Goal: Transaction & Acquisition: Purchase product/service

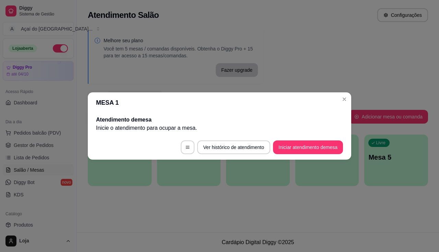
scroll to position [34, 0]
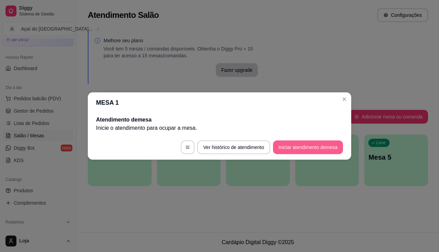
click at [294, 149] on button "Iniciar atendimento de mesa" at bounding box center [308, 147] width 70 height 14
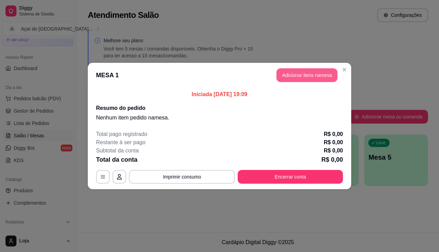
click at [296, 74] on button "Adicionar itens na mesa" at bounding box center [306, 75] width 61 height 14
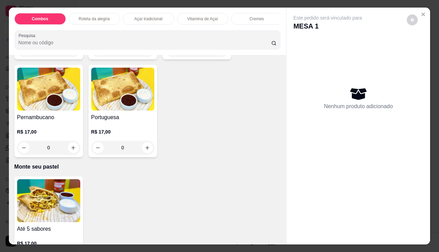
scroll to position [1269, 0]
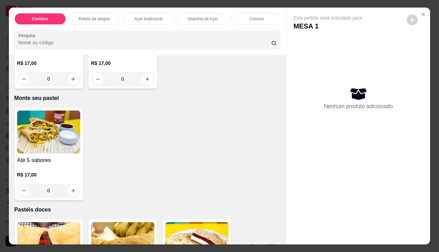
click at [72, 193] on div "0" at bounding box center [48, 190] width 63 height 14
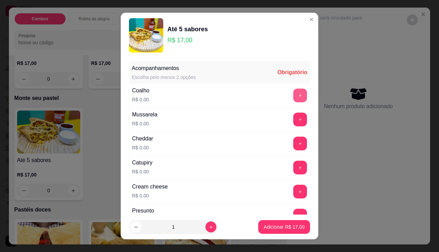
click at [293, 100] on button "+" at bounding box center [300, 95] width 14 height 14
click at [293, 188] on button "+" at bounding box center [300, 191] width 14 height 14
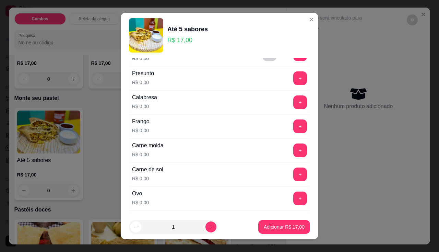
scroll to position [171, 0]
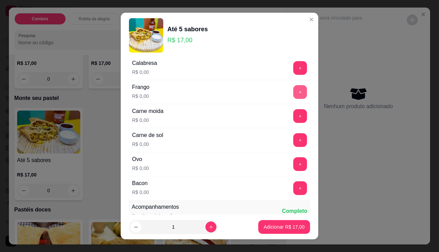
click at [293, 89] on button "+" at bounding box center [300, 92] width 14 height 14
click at [208, 224] on icon "increase-product-quantity" at bounding box center [210, 226] width 5 height 5
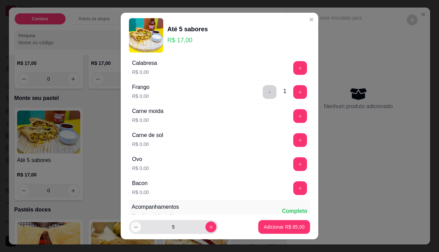
click at [130, 224] on button "decrease-product-quantity" at bounding box center [135, 227] width 11 height 11
type input "4"
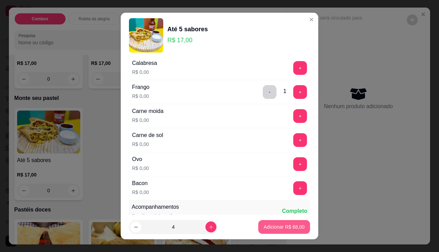
click at [268, 229] on p "Adicionar R$ 68,00" at bounding box center [284, 226] width 41 height 7
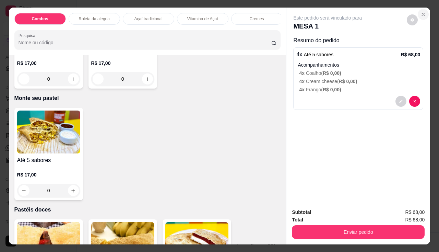
click at [422, 13] on icon "Close" at bounding box center [423, 14] width 3 height 3
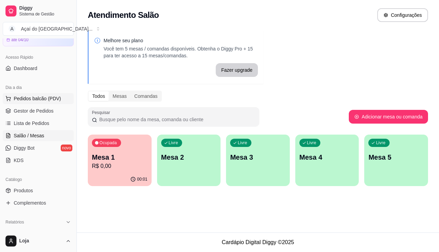
click at [49, 98] on span "Pedidos balcão (PDV)" at bounding box center [37, 98] width 47 height 7
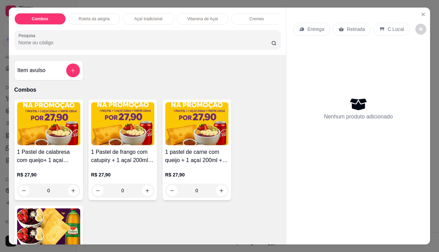
click at [318, 26] on p "Entrega" at bounding box center [315, 29] width 17 height 7
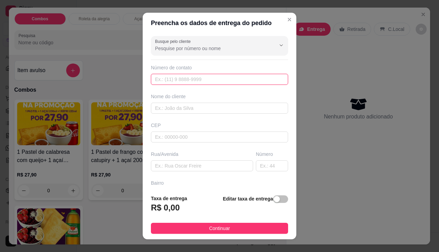
click at [212, 81] on input "text" at bounding box center [219, 79] width 137 height 11
click at [188, 107] on input "text" at bounding box center [219, 108] width 137 height 11
click at [184, 109] on input "text" at bounding box center [219, 108] width 137 height 11
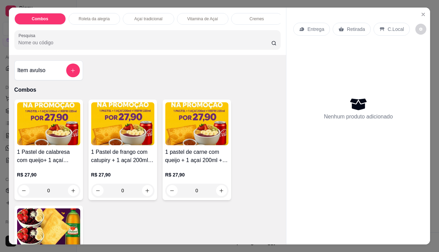
click at [420, 8] on div "Entrega Retirada C.Local Nenhum produto adicionado" at bounding box center [358, 121] width 144 height 226
click at [420, 9] on button "Close" at bounding box center [423, 14] width 11 height 11
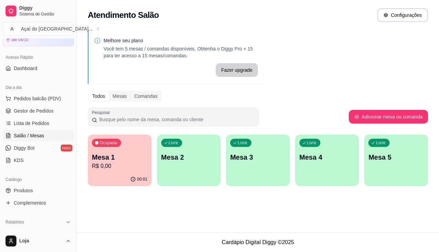
click at [110, 165] on p "R$ 0,00" at bounding box center [120, 166] width 56 height 8
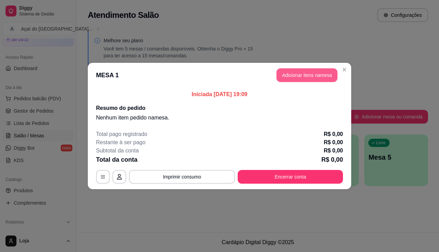
click at [321, 77] on button "Adicionar itens na mesa" at bounding box center [306, 75] width 61 height 14
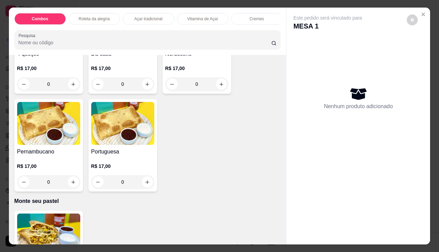
scroll to position [1303, 0]
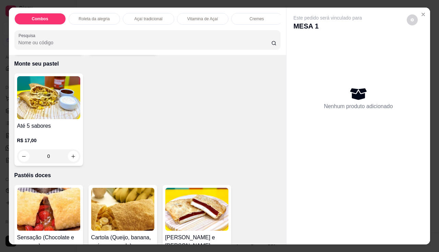
click at [71, 158] on div "0" at bounding box center [48, 156] width 63 height 14
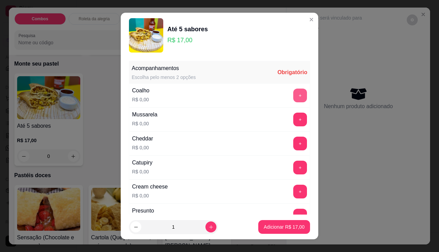
click at [293, 98] on button "+" at bounding box center [300, 95] width 14 height 14
click at [293, 196] on button "+" at bounding box center [300, 191] width 14 height 14
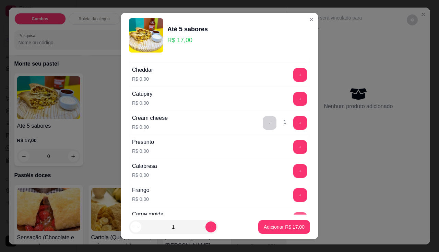
scroll to position [103, 0]
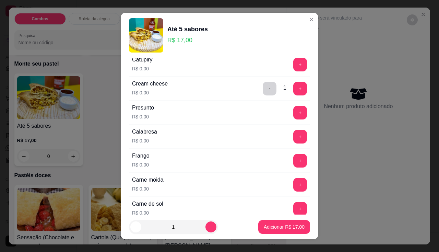
click at [284, 168] on div "Frango R$ 0,00 +" at bounding box center [219, 160] width 181 height 24
click at [293, 165] on button "+" at bounding box center [300, 161] width 14 height 14
click at [202, 221] on div "1" at bounding box center [173, 227] width 86 height 14
click at [208, 224] on icon "increase-product-quantity" at bounding box center [210, 226] width 5 height 5
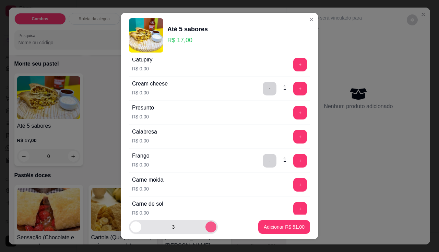
click at [208, 224] on icon "increase-product-quantity" at bounding box center [210, 226] width 5 height 5
type input "4"
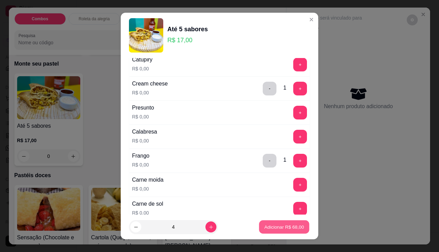
click at [272, 224] on p "Adicionar R$ 68,00" at bounding box center [284, 227] width 40 height 7
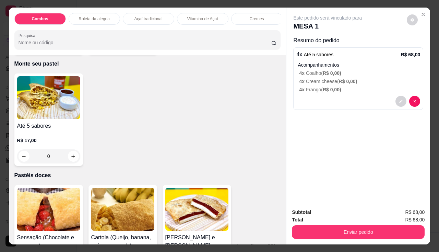
click at [316, 225] on button "Enviar pedido" at bounding box center [358, 232] width 133 height 14
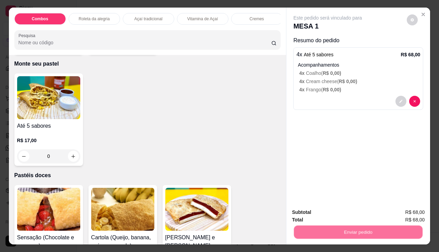
click at [317, 216] on button "Não registrar e enviar pedido" at bounding box center [335, 212] width 69 height 13
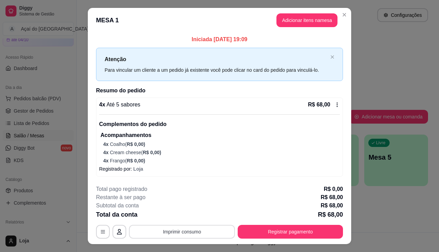
click at [190, 233] on button "Imprimir consumo" at bounding box center [182, 232] width 106 height 14
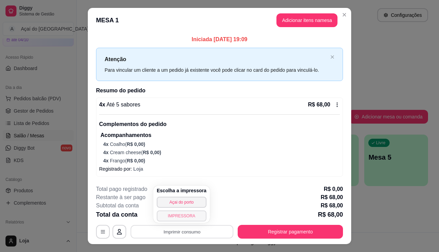
click at [192, 220] on button "IMPRESSORA" at bounding box center [182, 215] width 50 height 11
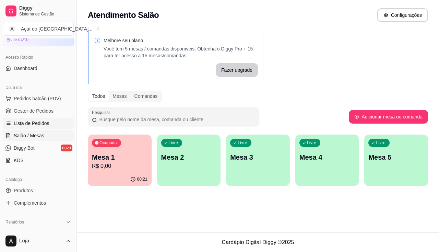
click at [43, 123] on span "Lista de Pedidos" at bounding box center [32, 123] width 36 height 7
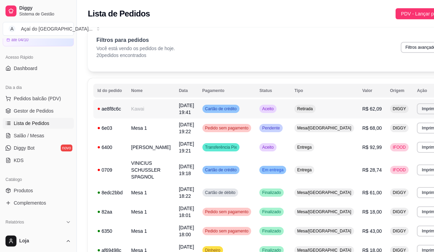
click at [148, 107] on td "Kawai" at bounding box center [151, 108] width 48 height 19
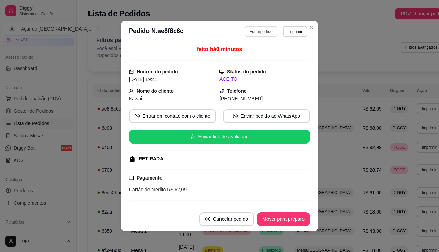
click at [245, 26] on button "Editar pedido" at bounding box center [261, 31] width 33 height 11
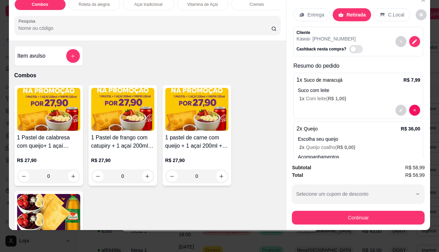
click at [309, 16] on div "Entrega Retirada C.Local" at bounding box center [358, 15] width 130 height 24
click at [309, 11] on p "Entrega" at bounding box center [315, 14] width 17 height 7
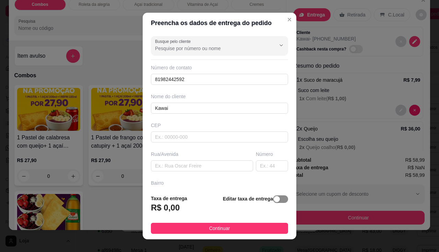
click at [274, 201] on div "button" at bounding box center [277, 199] width 6 height 6
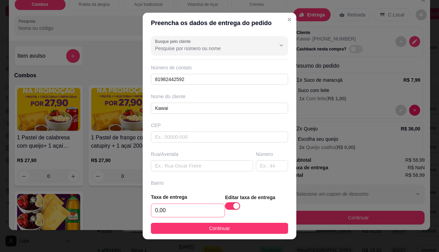
drag, startPoint x: 166, startPoint y: 218, endPoint x: 168, endPoint y: 212, distance: 6.5
click at [166, 217] on footer "Taxa de entrega 0,00 Editar taxa de entrega Continuar" at bounding box center [220, 213] width 154 height 51
click at [168, 212] on input "0,00" at bounding box center [187, 210] width 73 height 13
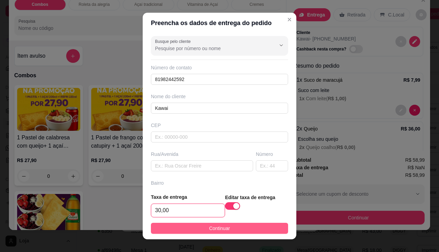
type input "30,00"
click at [164, 225] on button "Continuar" at bounding box center [219, 228] width 137 height 11
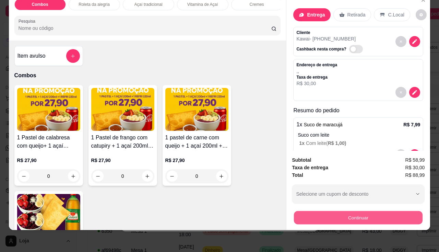
click at [335, 214] on button "Continuar" at bounding box center [358, 217] width 129 height 13
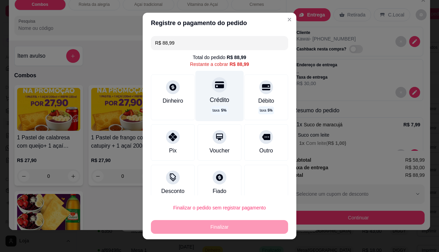
click at [210, 98] on div "Crédito" at bounding box center [220, 99] width 20 height 9
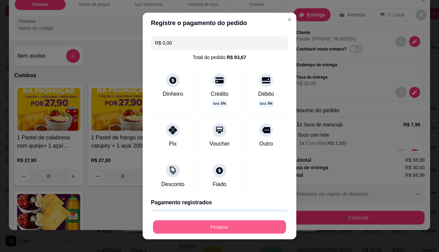
click at [220, 223] on button "Finalizar" at bounding box center [219, 226] width 133 height 13
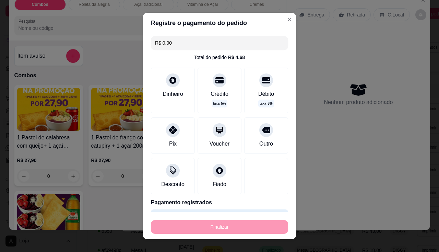
type input "-R$ 88,99"
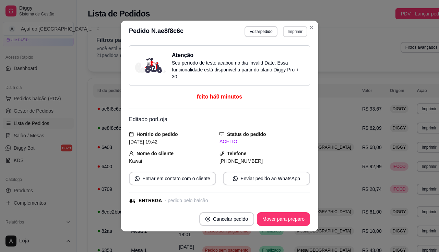
click at [289, 32] on button "Imprimir" at bounding box center [295, 31] width 24 height 11
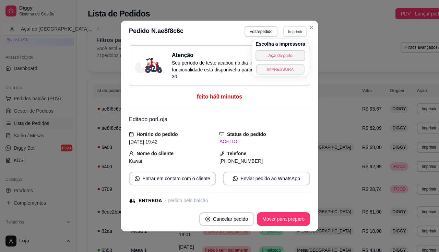
click at [295, 65] on button "IMPRESSORA" at bounding box center [280, 69] width 48 height 11
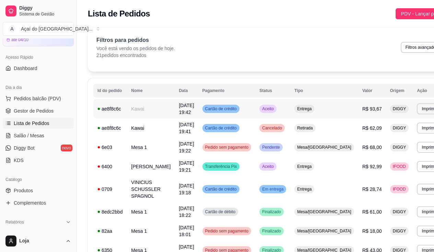
click at [204, 108] on span "Cartão de crédito" at bounding box center [221, 108] width 34 height 5
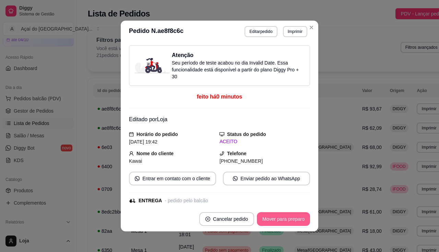
click at [271, 220] on button "Mover para preparo" at bounding box center [283, 219] width 53 height 14
click at [271, 220] on div "Mover para preparo" at bounding box center [283, 219] width 53 height 14
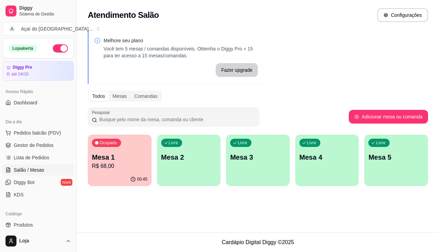
click at [205, 161] on p "Mesa 2" at bounding box center [189, 157] width 56 height 10
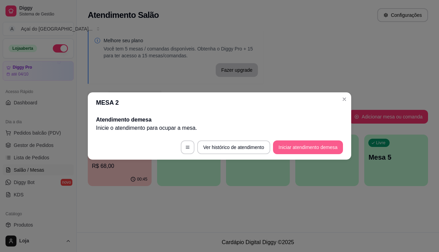
click at [308, 147] on button "Iniciar atendimento de mesa" at bounding box center [308, 147] width 70 height 14
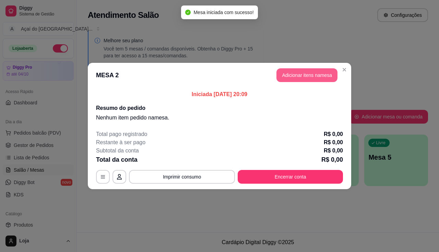
click at [319, 79] on button "Adicionar itens na mesa" at bounding box center [306, 75] width 61 height 14
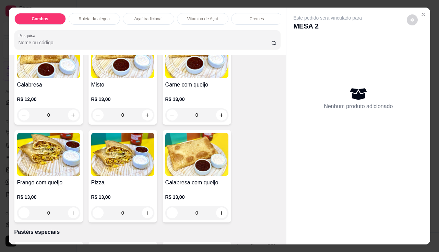
scroll to position [823, 0]
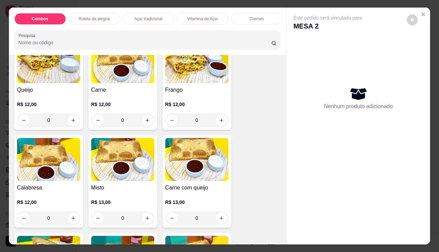
click at [68, 118] on div "0" at bounding box center [48, 120] width 63 height 14
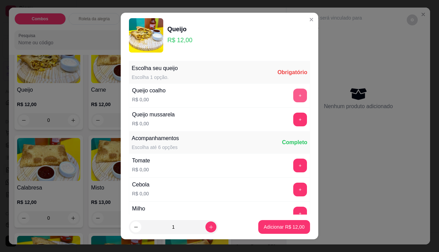
click at [293, 95] on button "+" at bounding box center [300, 95] width 14 height 14
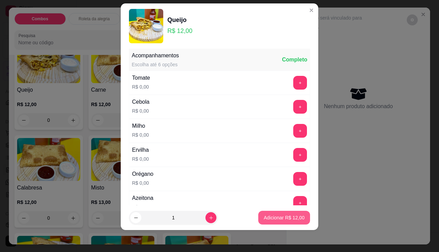
click at [274, 218] on p "Adicionar R$ 12,00" at bounding box center [284, 217] width 41 height 7
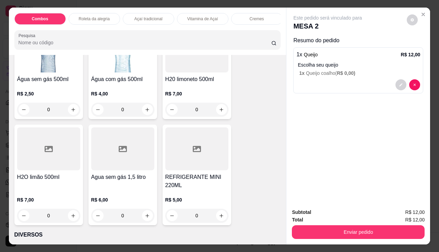
scroll to position [2112, 0]
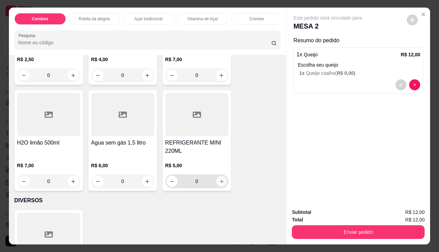
click at [219, 184] on icon "increase-product-quantity" at bounding box center [221, 181] width 5 height 5
type input "1"
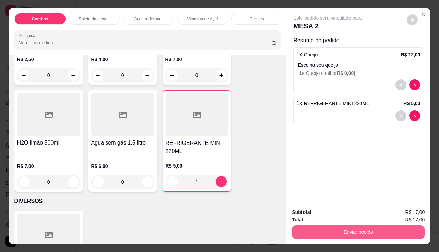
click at [305, 228] on button "Enviar pedido" at bounding box center [358, 232] width 133 height 14
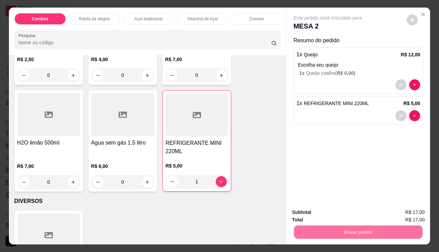
click at [315, 211] on button "Não registrar e enviar pedido" at bounding box center [335, 212] width 71 height 13
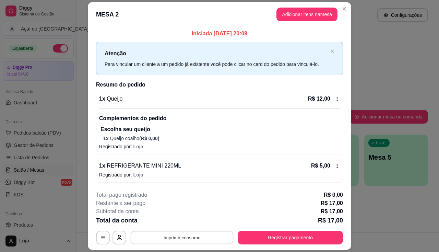
click at [170, 235] on button "Imprimir consumo" at bounding box center [182, 237] width 103 height 13
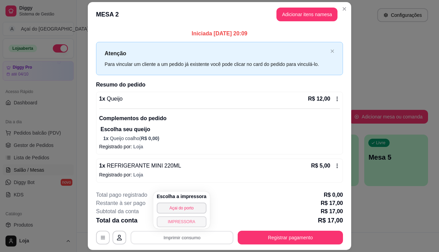
click at [166, 221] on button "IMPRESSORA" at bounding box center [182, 221] width 50 height 11
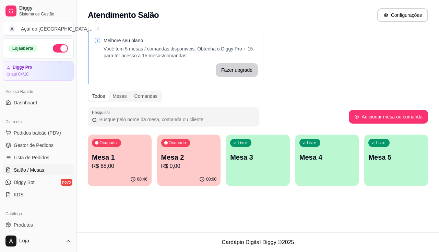
click at [236, 171] on div "Livre Mesa 3" at bounding box center [258, 155] width 64 height 43
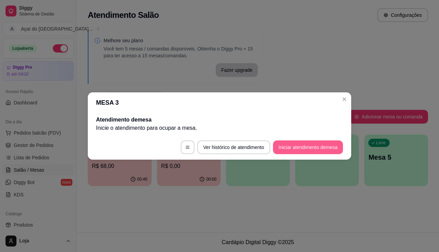
click at [325, 143] on button "Iniciar atendimento de mesa" at bounding box center [308, 147] width 70 height 14
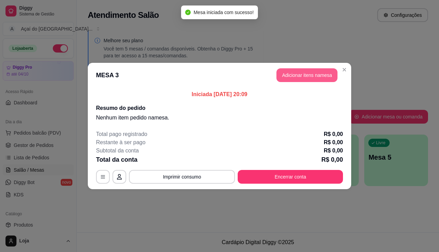
click at [301, 74] on button "Adicionar itens na mesa" at bounding box center [306, 75] width 61 height 14
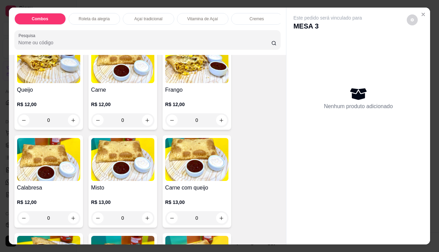
scroll to position [754, 0]
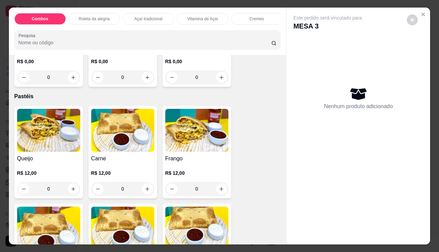
click at [69, 188] on div "0" at bounding box center [48, 189] width 63 height 14
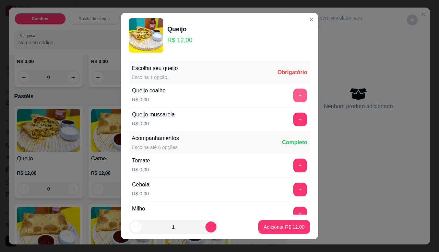
click at [293, 102] on button "+" at bounding box center [300, 95] width 14 height 14
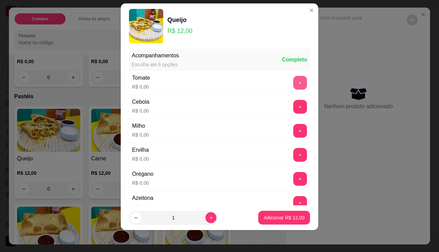
click at [293, 82] on button "+" at bounding box center [300, 83] width 14 height 14
click at [294, 201] on button "+" at bounding box center [300, 202] width 13 height 13
click at [294, 108] on button "+" at bounding box center [300, 106] width 13 height 13
click at [293, 159] on button "+" at bounding box center [300, 155] width 14 height 14
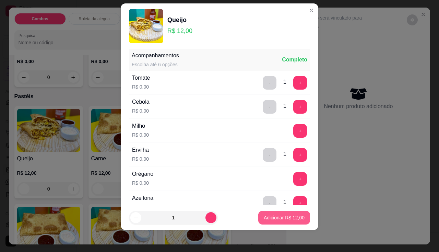
click at [283, 216] on p "Adicionar R$ 12,00" at bounding box center [284, 217] width 41 height 7
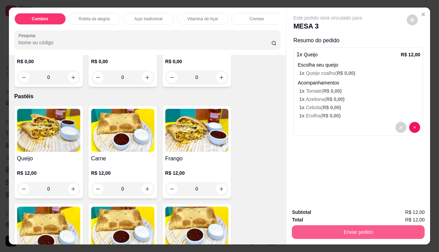
click at [333, 230] on button "Enviar pedido" at bounding box center [358, 232] width 133 height 14
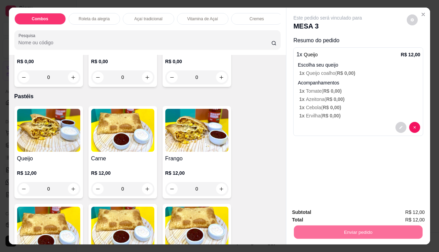
click at [306, 210] on button "Não registrar e enviar pedido" at bounding box center [335, 212] width 69 height 13
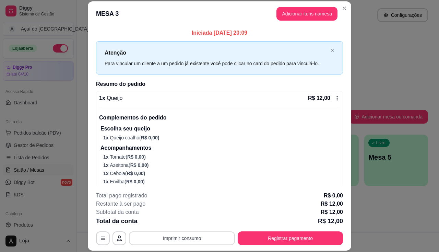
click at [208, 234] on button "Imprimir consumo" at bounding box center [182, 238] width 106 height 14
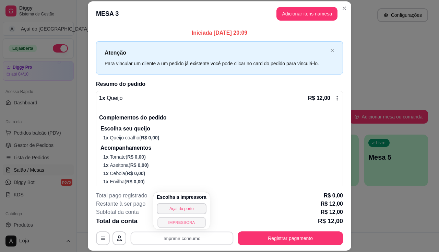
click at [192, 220] on button "IMPRESSORA" at bounding box center [181, 222] width 48 height 11
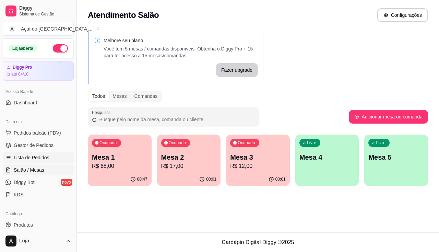
click at [18, 162] on link "Lista de Pedidos" at bounding box center [38, 157] width 71 height 11
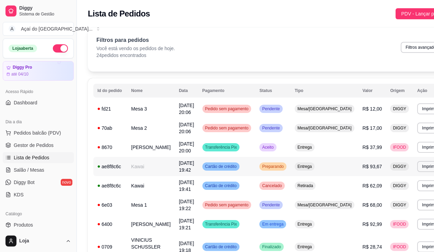
click at [142, 169] on td "Kawai" at bounding box center [151, 166] width 48 height 19
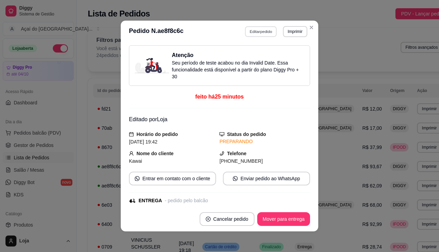
click at [245, 34] on button "Editar pedido" at bounding box center [261, 31] width 32 height 11
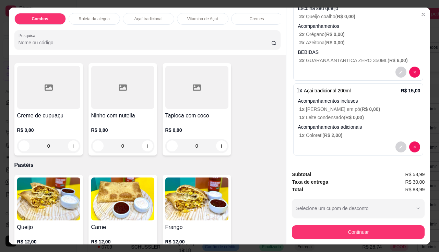
scroll to position [754, 0]
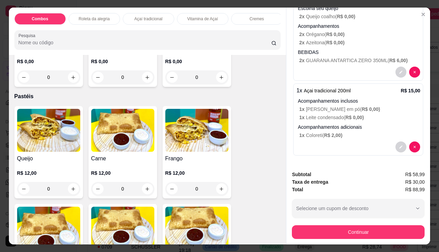
click at [59, 137] on img at bounding box center [48, 130] width 63 height 43
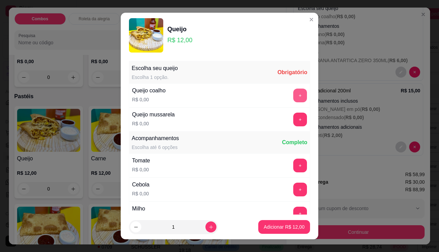
click at [293, 96] on button "+" at bounding box center [300, 95] width 14 height 14
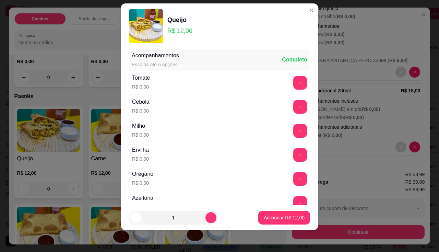
scroll to position [108, 0]
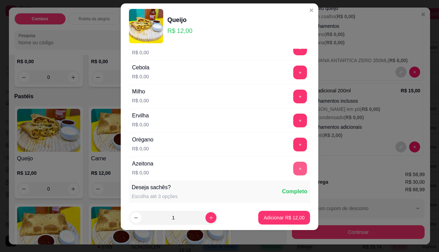
click at [293, 168] on button "+" at bounding box center [300, 169] width 14 height 14
click at [205, 214] on button "increase-product-quantity" at bounding box center [210, 217] width 11 height 11
type input "2"
click at [278, 221] on button "Adicionar R$ 24,00" at bounding box center [284, 217] width 50 height 13
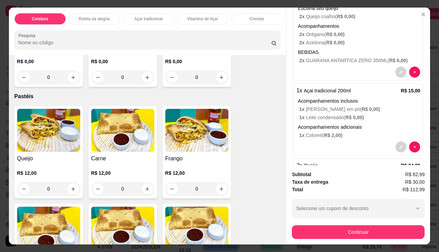
click at [135, 146] on img at bounding box center [122, 130] width 63 height 43
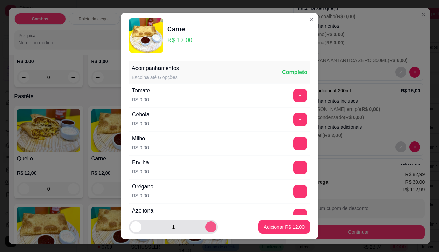
click at [205, 224] on button "increase-product-quantity" at bounding box center [210, 226] width 11 height 11
type input "2"
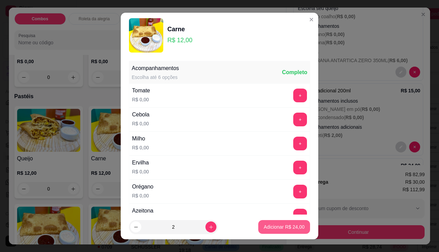
click at [293, 230] on p "Adicionar R$ 24,00" at bounding box center [284, 226] width 41 height 7
type input "2"
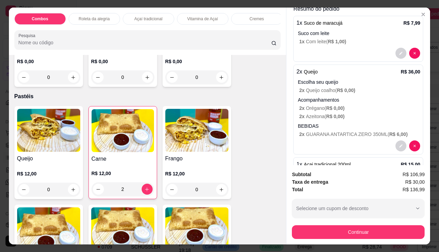
scroll to position [47, 0]
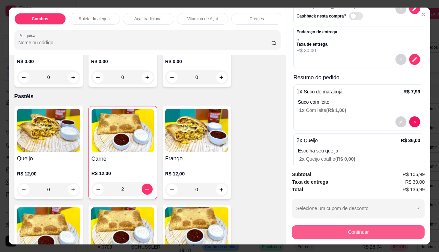
click at [355, 225] on button "Continuar" at bounding box center [358, 232] width 133 height 14
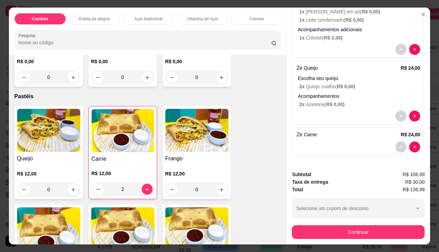
scroll to position [17, 0]
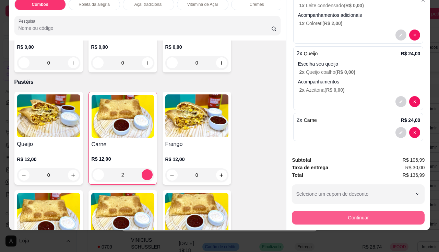
click at [338, 211] on button "Continuar" at bounding box center [358, 218] width 133 height 14
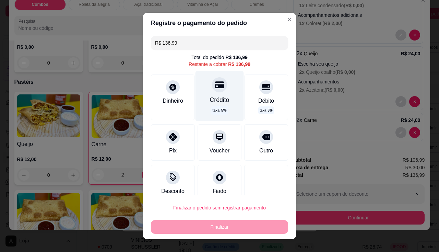
click at [213, 94] on div "Crédito taxa 5 %" at bounding box center [219, 96] width 48 height 50
type input "R$ 0,00"
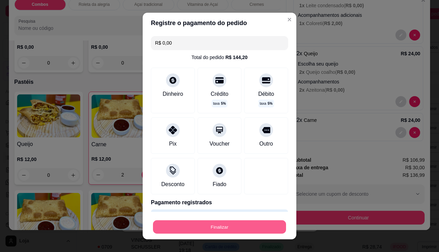
click at [243, 224] on button "Finalizar" at bounding box center [219, 226] width 133 height 13
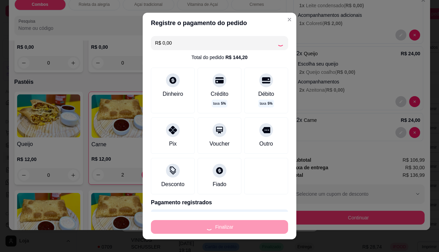
type input "0"
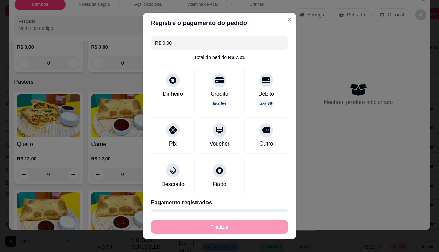
type input "-R$ 136,99"
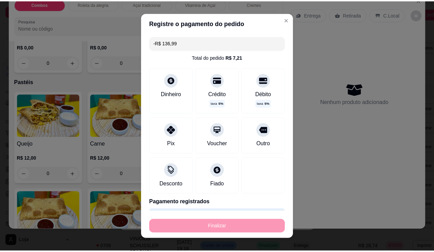
scroll to position [0, 0]
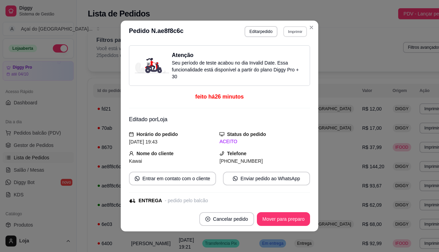
click at [285, 32] on button "Imprimir" at bounding box center [295, 31] width 24 height 11
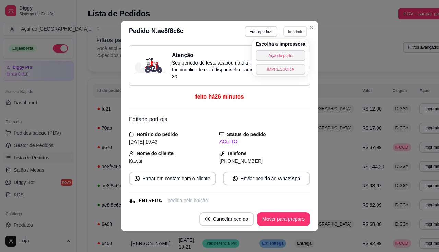
click at [273, 70] on button "IMPRESSORA" at bounding box center [280, 69] width 50 height 11
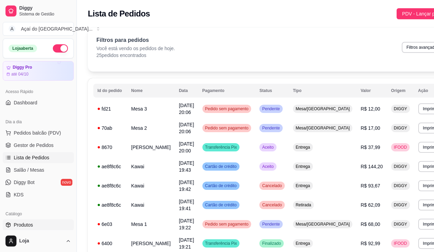
click at [27, 226] on span "Produtos" at bounding box center [23, 224] width 19 height 7
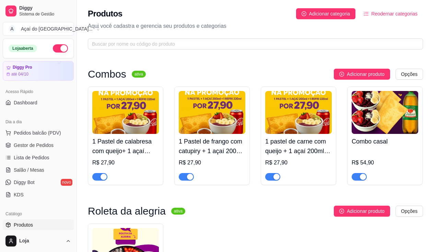
scroll to position [34, 0]
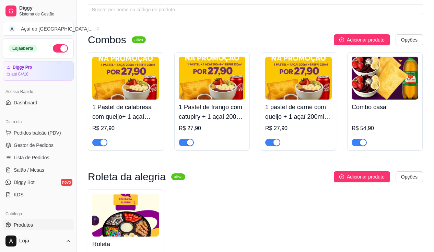
click at [274, 142] on div "button" at bounding box center [276, 142] width 6 height 6
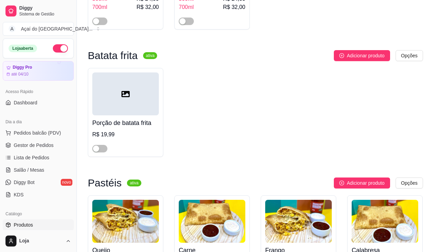
scroll to position [960, 0]
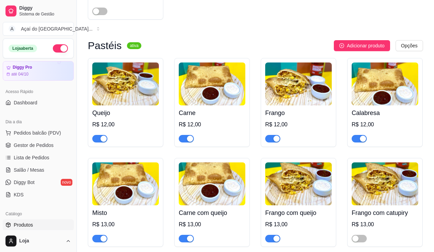
click at [187, 142] on div "button" at bounding box center [190, 138] width 6 height 6
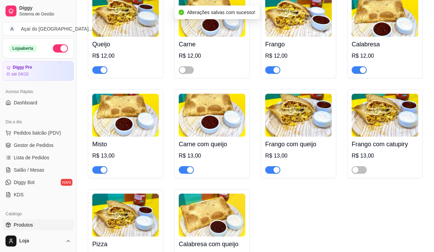
click at [182, 174] on span "button" at bounding box center [186, 170] width 15 height 8
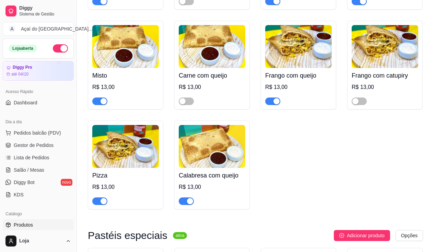
scroll to position [1132, 0]
